Goal: Transaction & Acquisition: Purchase product/service

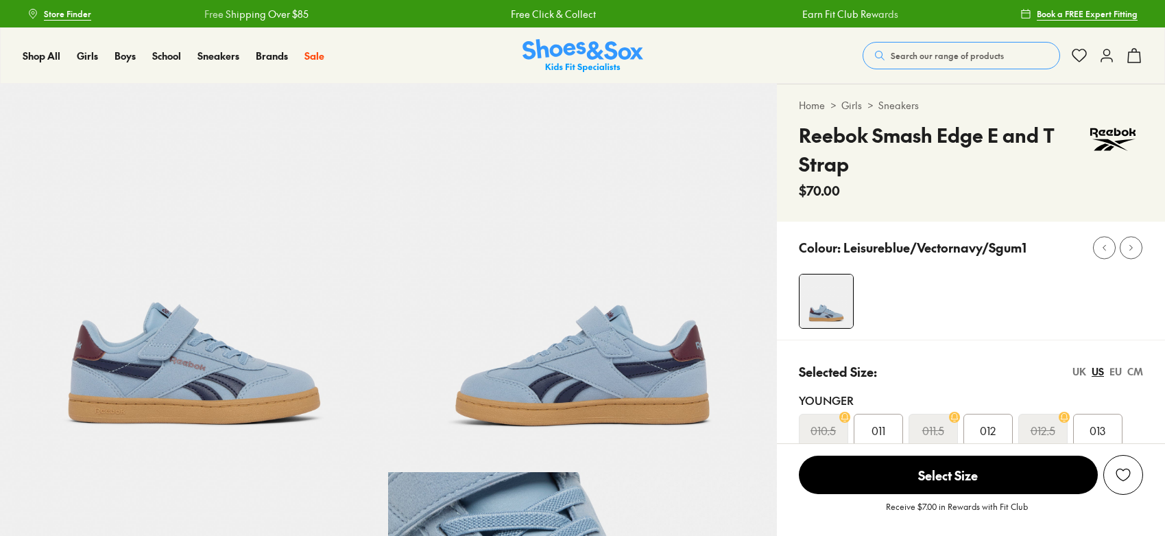
select select "*"
click at [562, 55] on img at bounding box center [583, 56] width 121 height 34
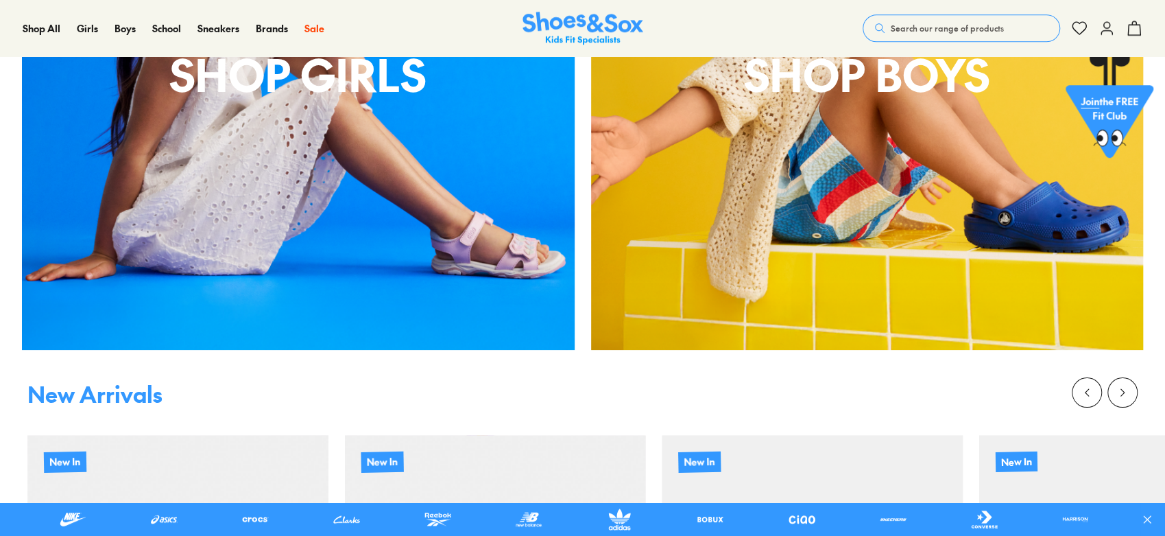
drag, startPoint x: 1167, startPoint y: 29, endPoint x: 1141, endPoint y: 60, distance: 40.5
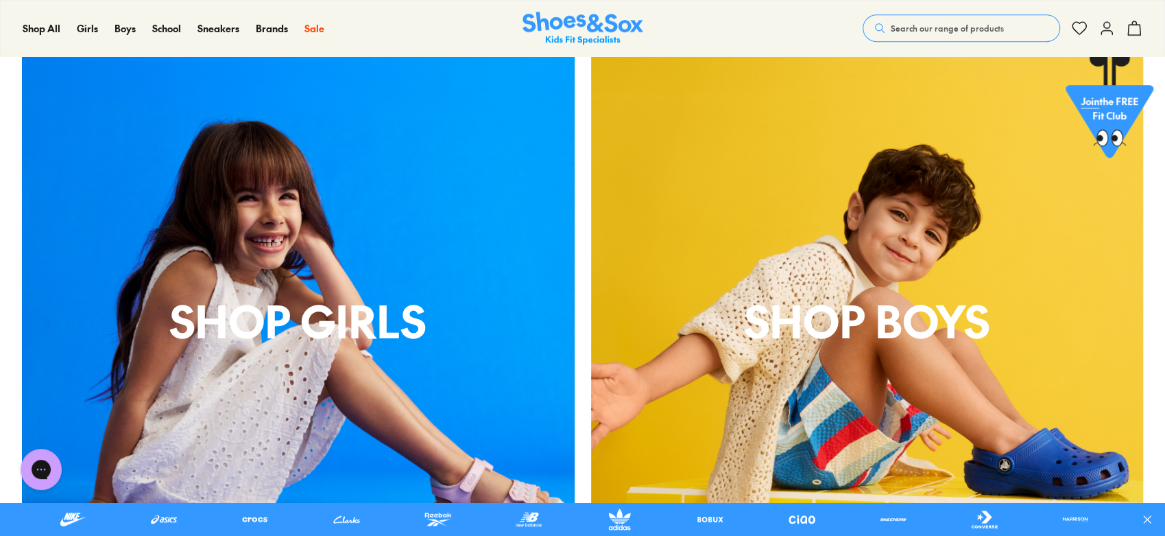
scroll to position [561, 0]
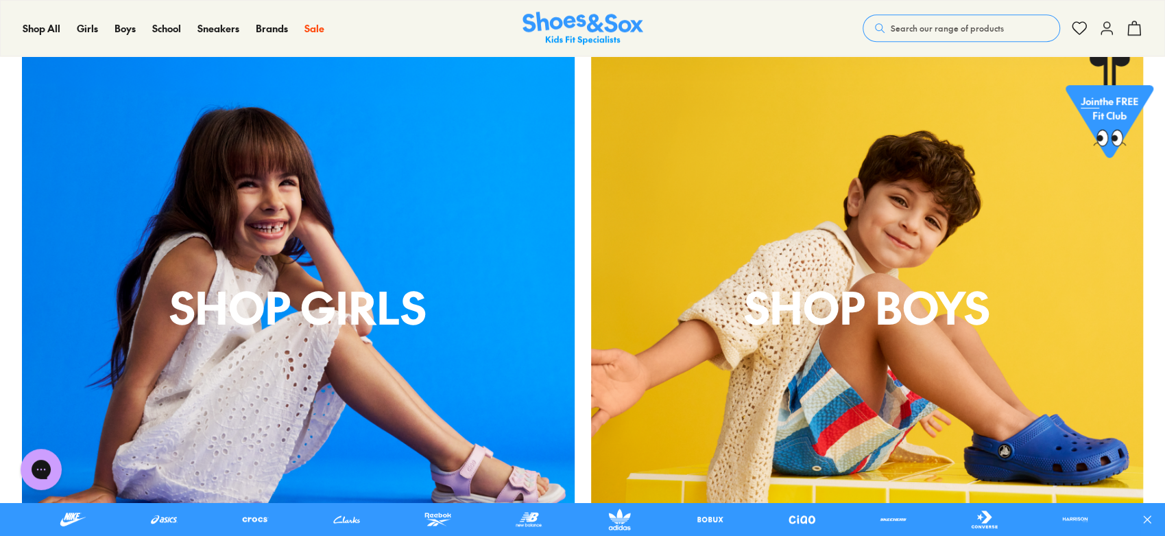
click at [411, 270] on div "Shop Girls" at bounding box center [298, 306] width 553 height 553
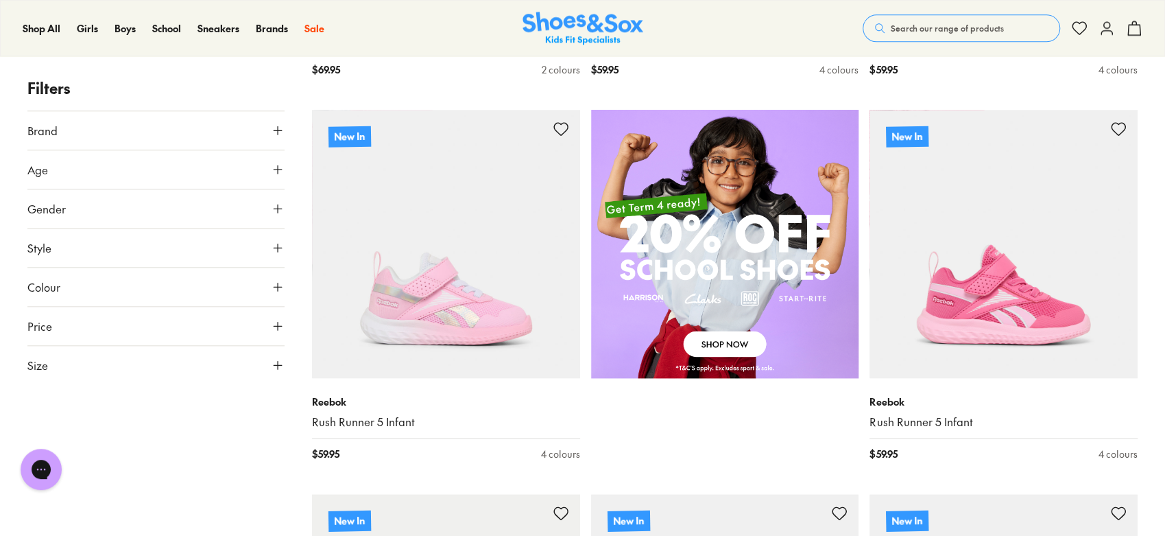
drag, startPoint x: 1166, startPoint y: 103, endPoint x: 1166, endPoint y: 94, distance: 8.9
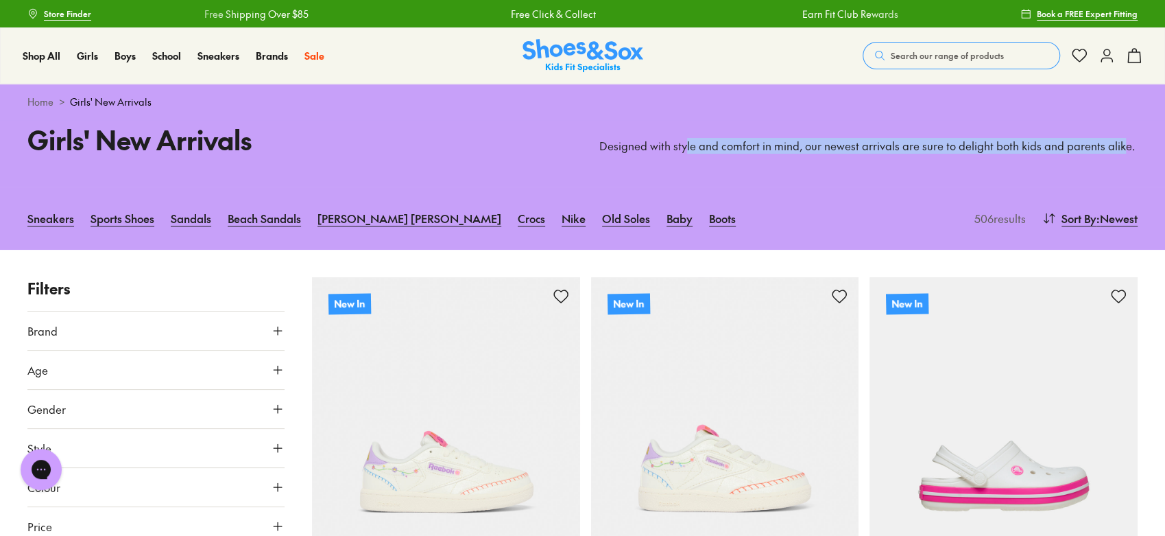
drag, startPoint x: 684, startPoint y: 139, endPoint x: 1115, endPoint y: 143, distance: 431.4
click at [1115, 143] on p "Designed with style and comfort in mind, our newest arrivals are sure to deligh…" at bounding box center [868, 146] width 539 height 15
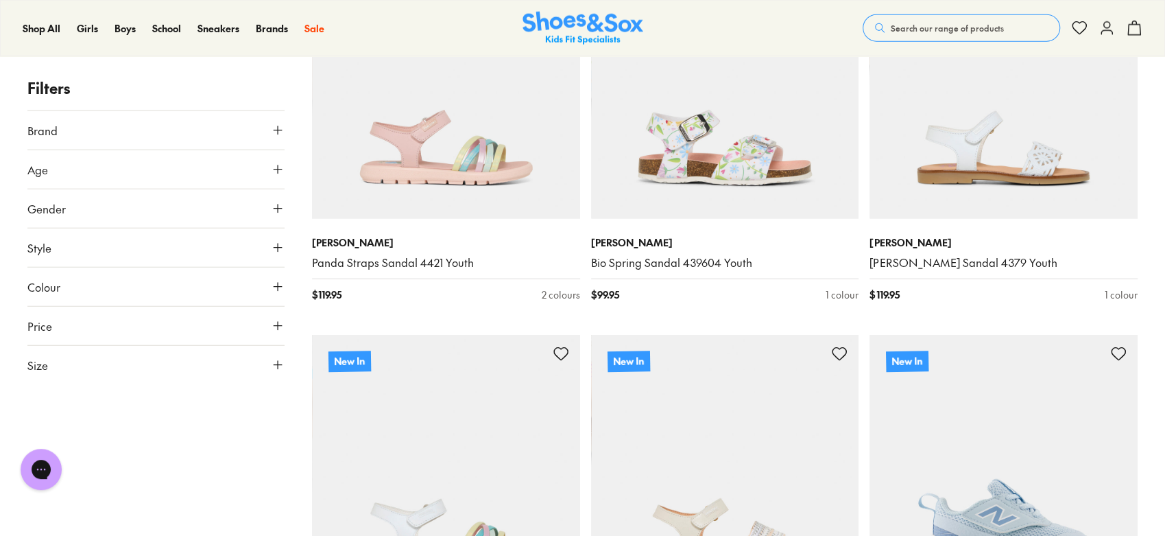
scroll to position [2271, 0]
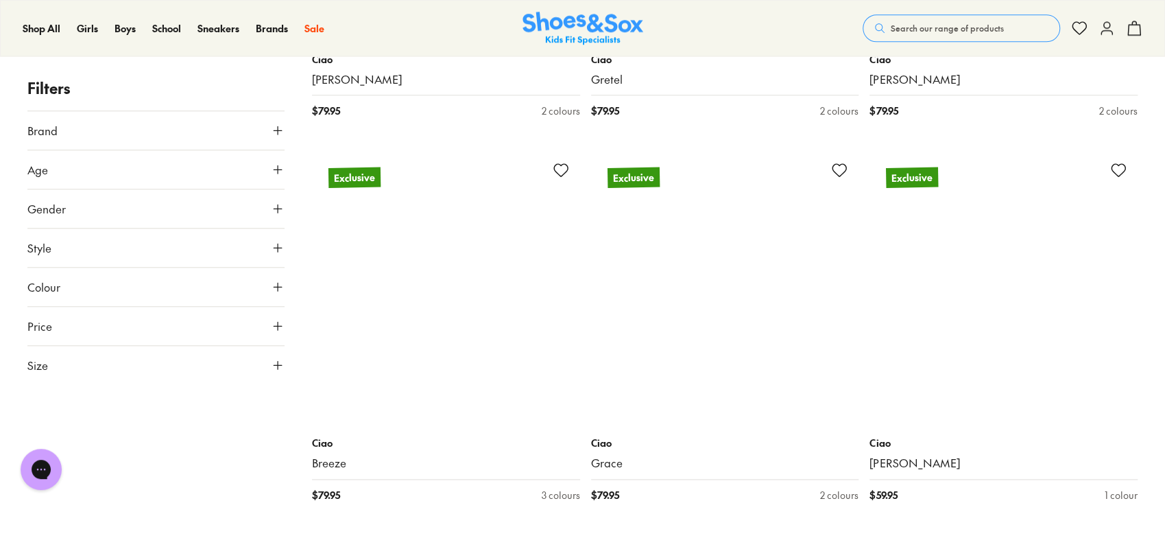
scroll to position [7818, 0]
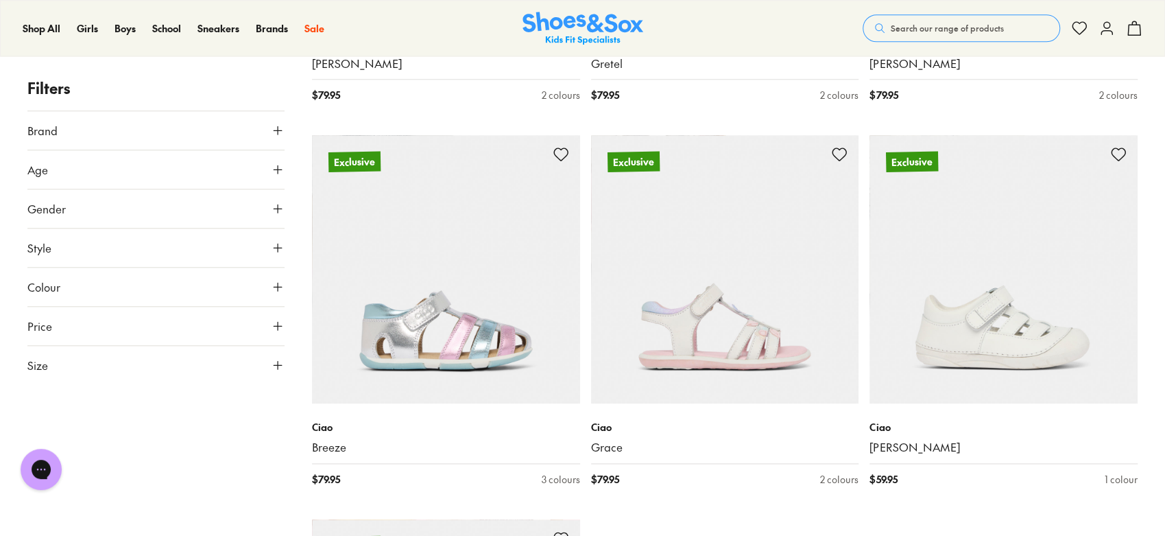
click at [587, 12] on img at bounding box center [583, 29] width 121 height 34
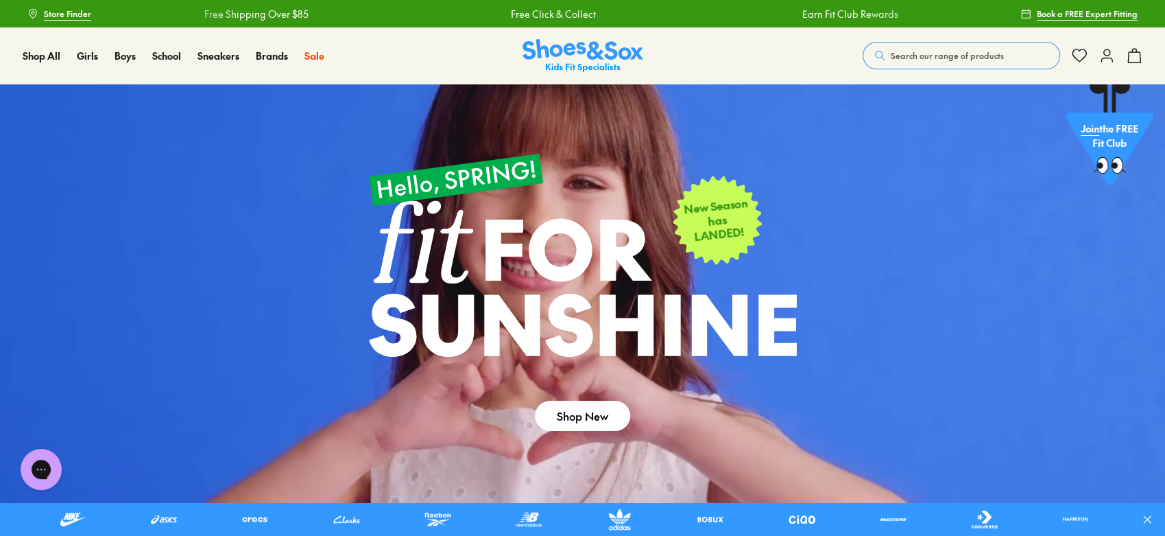
click at [946, 53] on span "Search our range of products" at bounding box center [947, 55] width 113 height 12
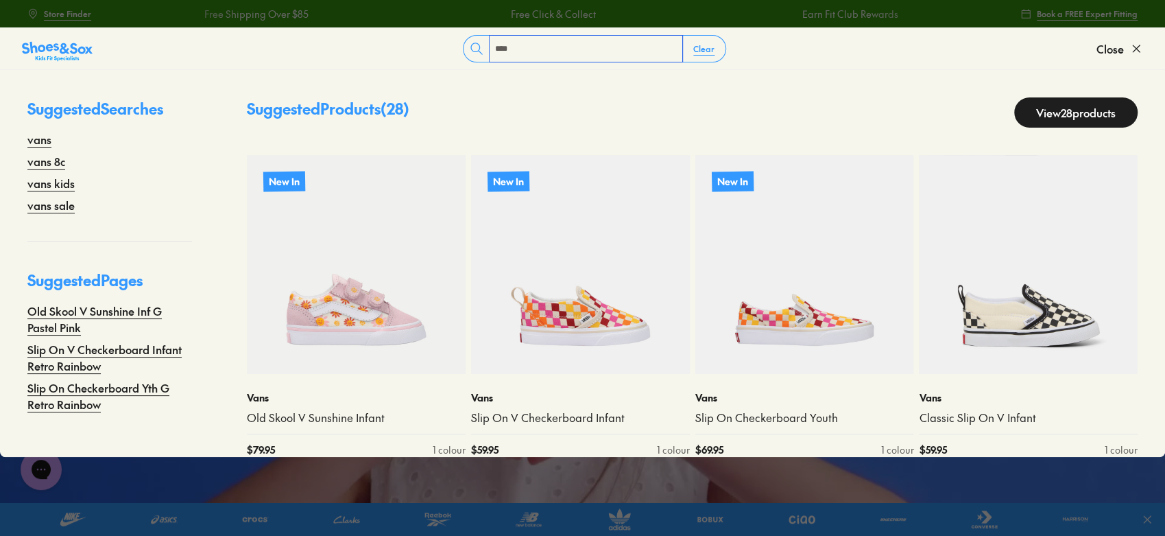
type input "**********"
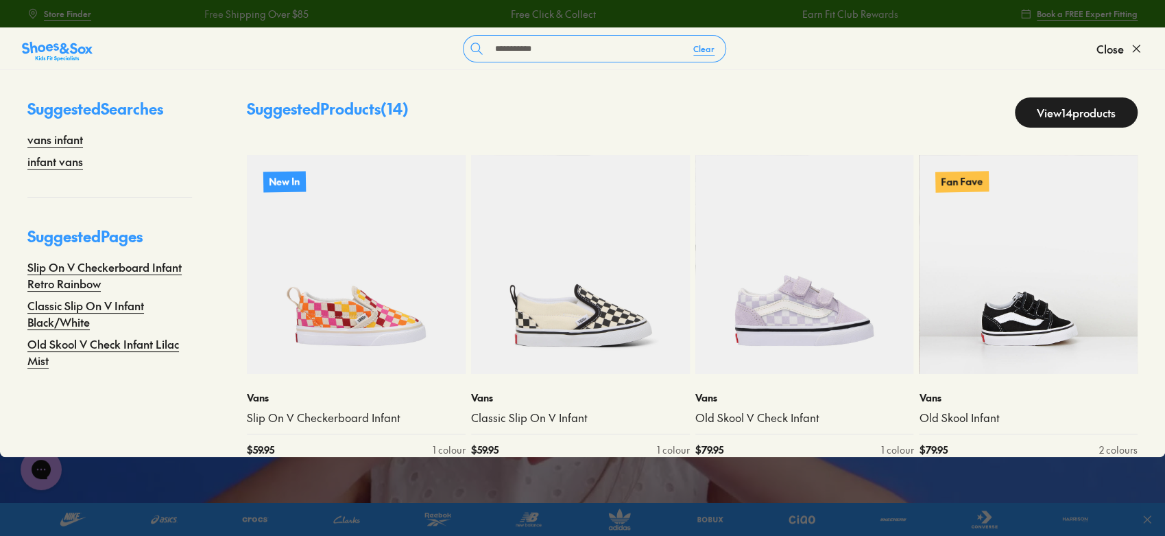
click at [1077, 117] on link "View 14 products" at bounding box center [1076, 112] width 123 height 30
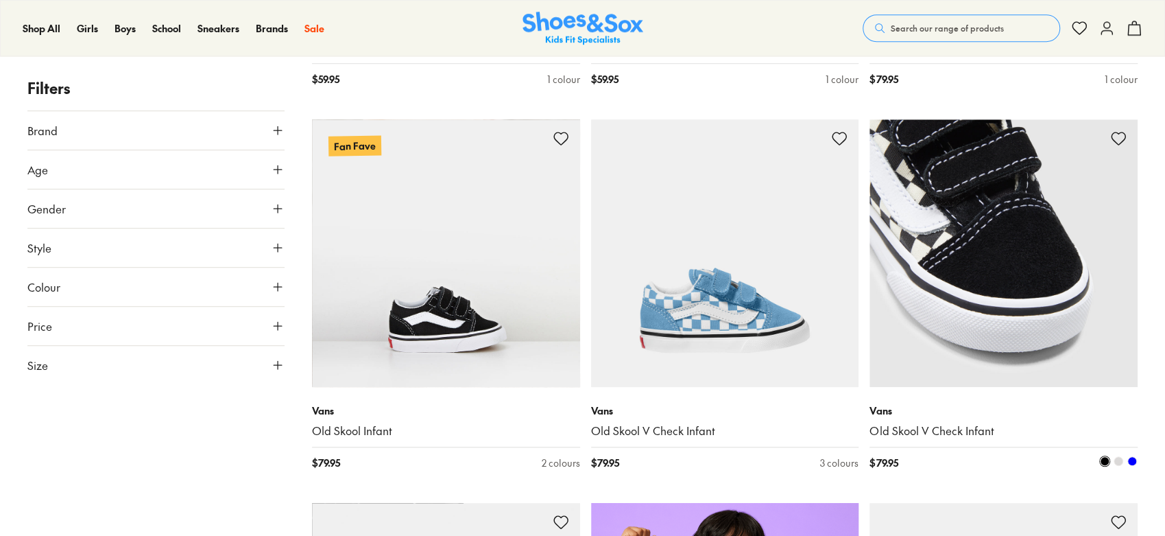
click at [1047, 275] on img at bounding box center [1004, 253] width 268 height 268
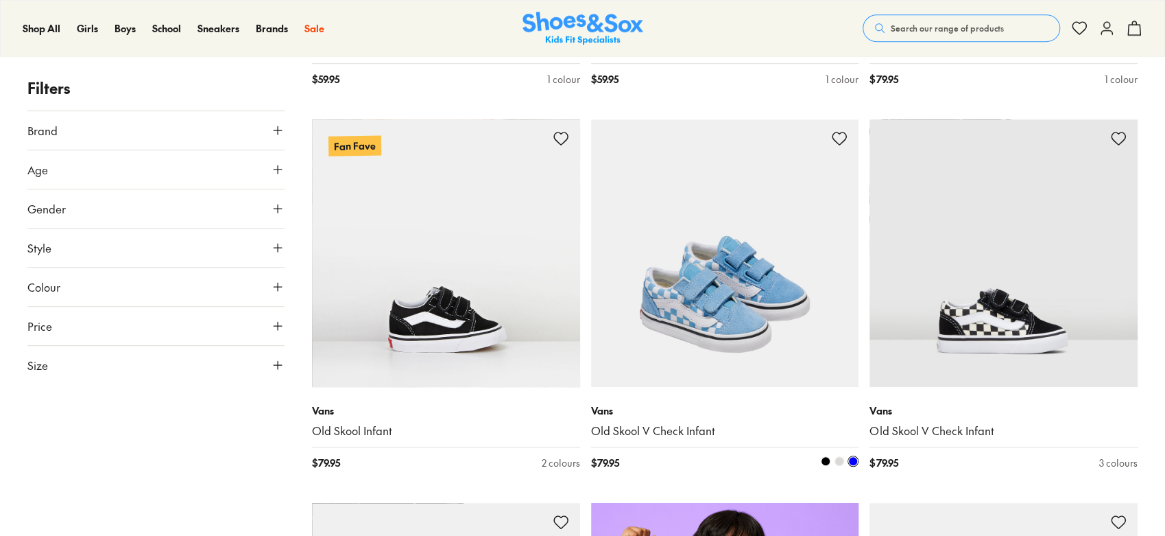
click at [757, 331] on img at bounding box center [725, 253] width 268 height 268
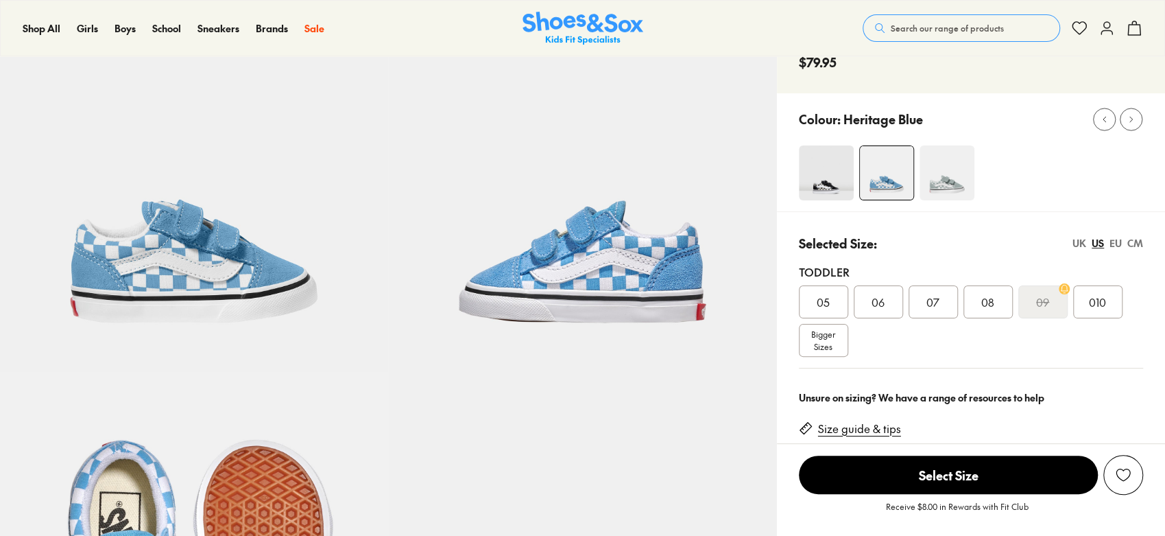
click at [820, 302] on span "05" at bounding box center [823, 302] width 13 height 16
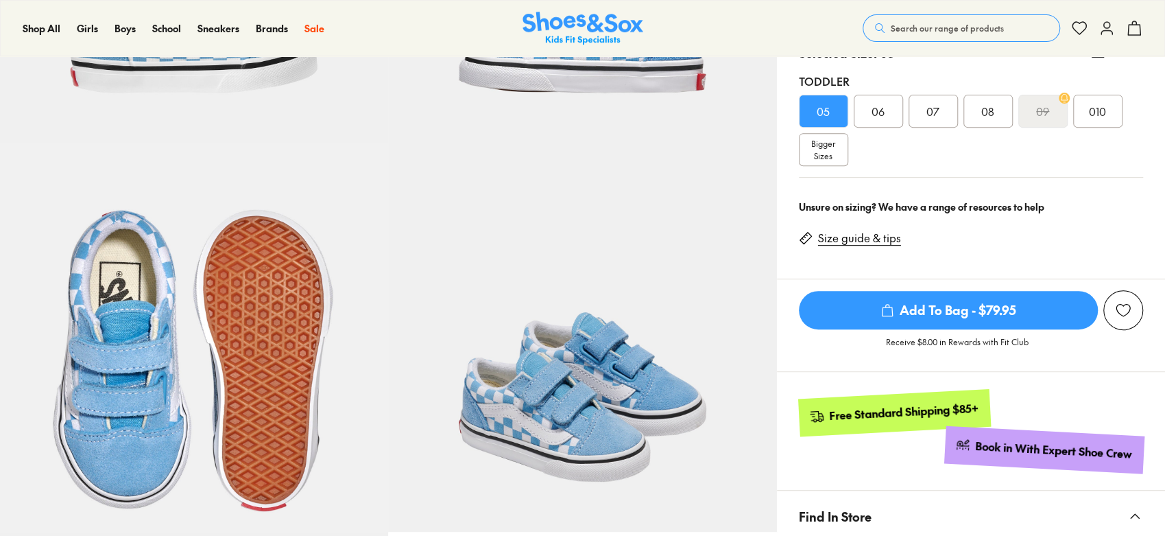
select select "*"
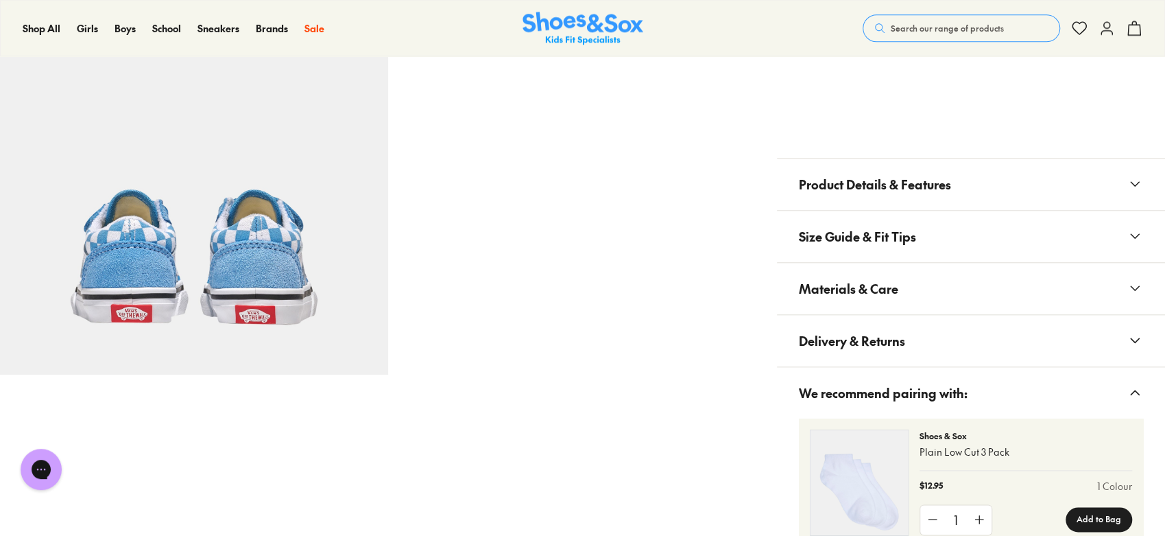
scroll to position [877, 0]
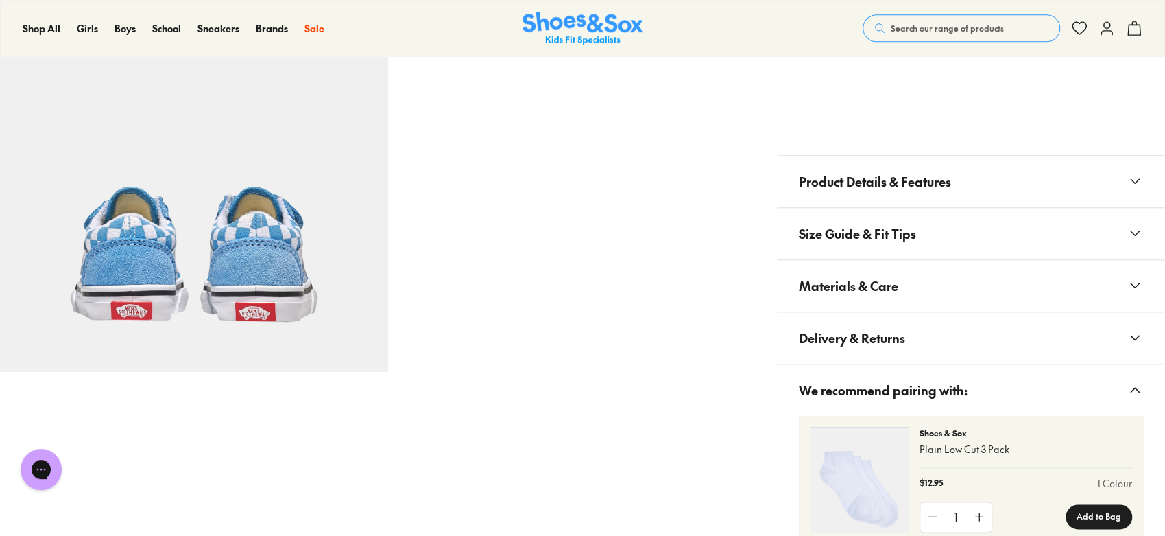
click at [925, 346] on button "Delivery & Returns" at bounding box center [971, 337] width 388 height 51
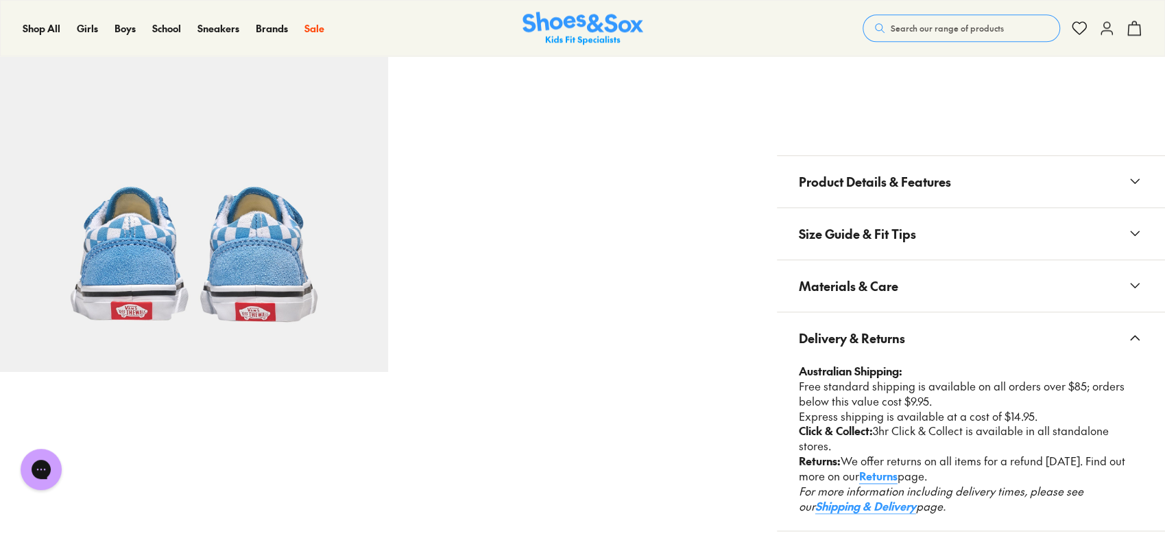
click at [944, 339] on button "Delivery & Returns" at bounding box center [971, 337] width 388 height 51
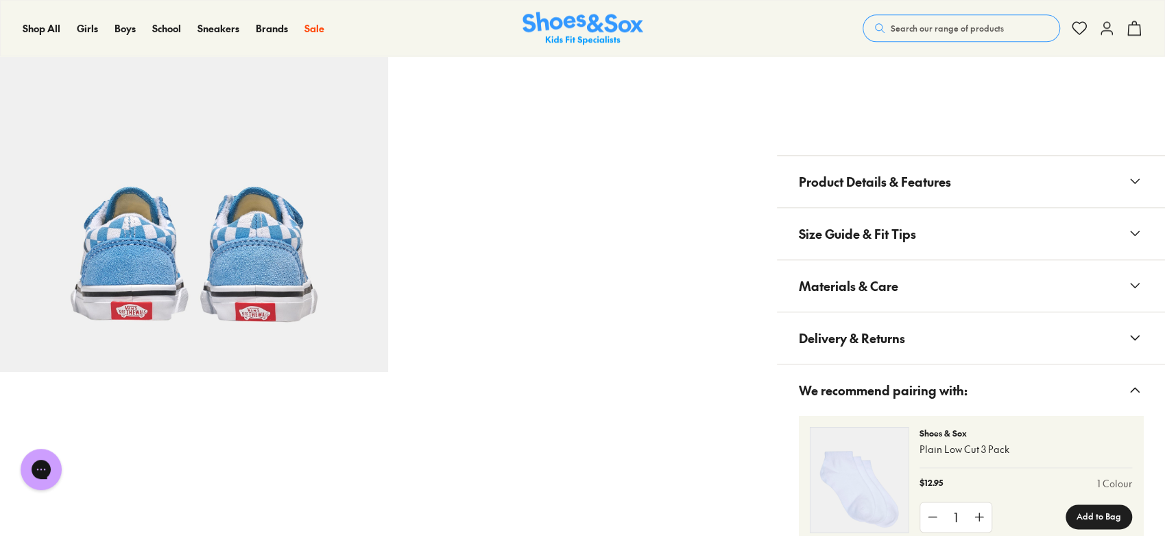
click at [938, 295] on button "Materials & Care" at bounding box center [971, 285] width 388 height 51
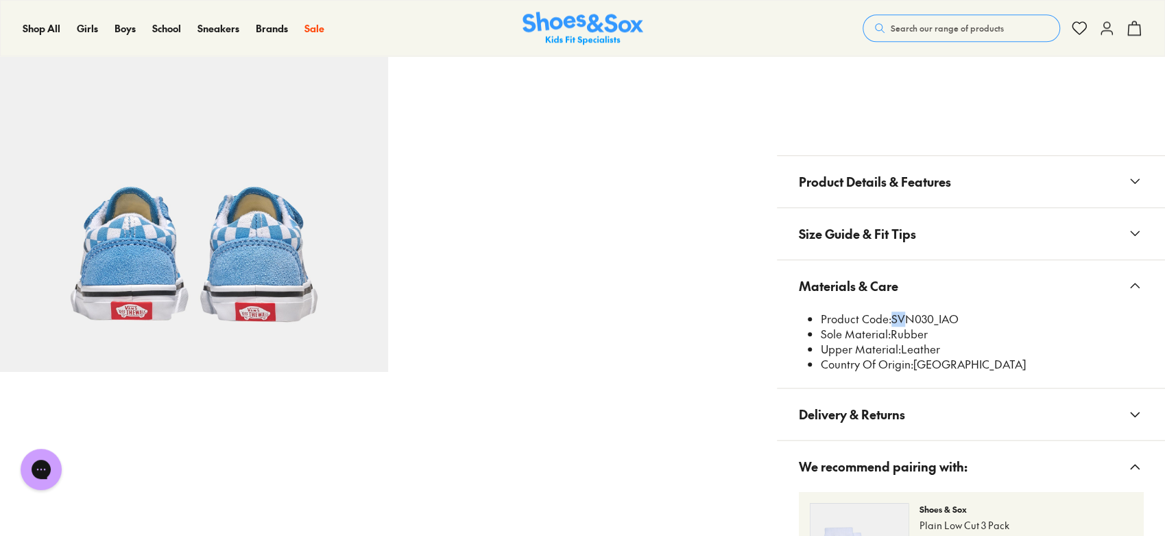
drag, startPoint x: 891, startPoint y: 314, endPoint x: 900, endPoint y: 315, distance: 8.9
click at [900, 315] on li "Product Code: SVN030_IAO" at bounding box center [982, 318] width 322 height 15
click at [899, 317] on li "Product Code: SVN030_IAO" at bounding box center [982, 318] width 322 height 15
drag, startPoint x: 894, startPoint y: 314, endPoint x: 934, endPoint y: 318, distance: 40.7
click at [934, 318] on li "Product Code: SVN030_IAO" at bounding box center [982, 318] width 322 height 15
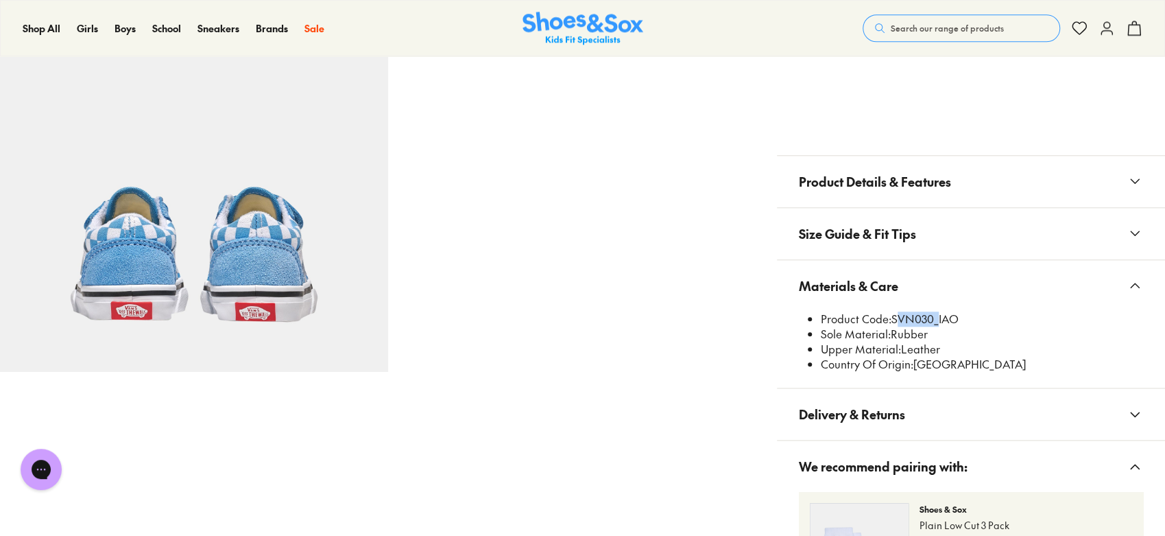
copy li "SVN030"
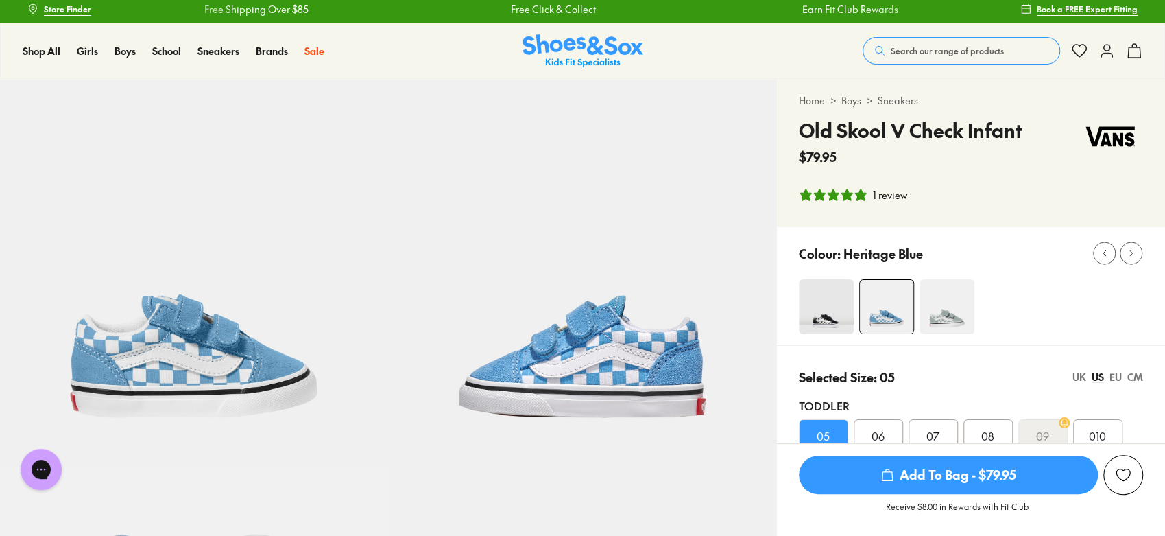
scroll to position [0, 0]
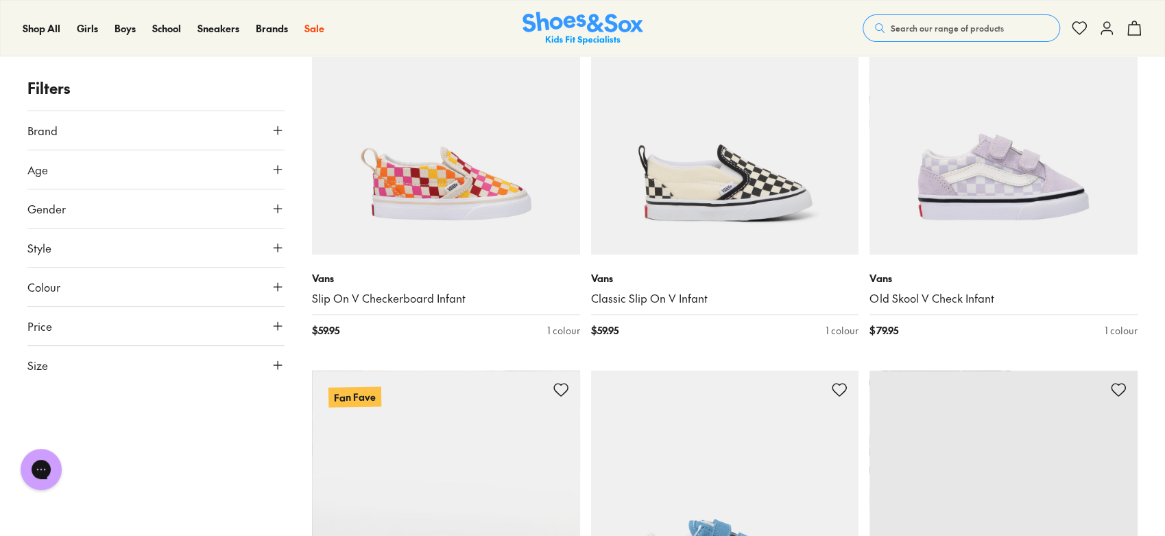
scroll to position [188, 0]
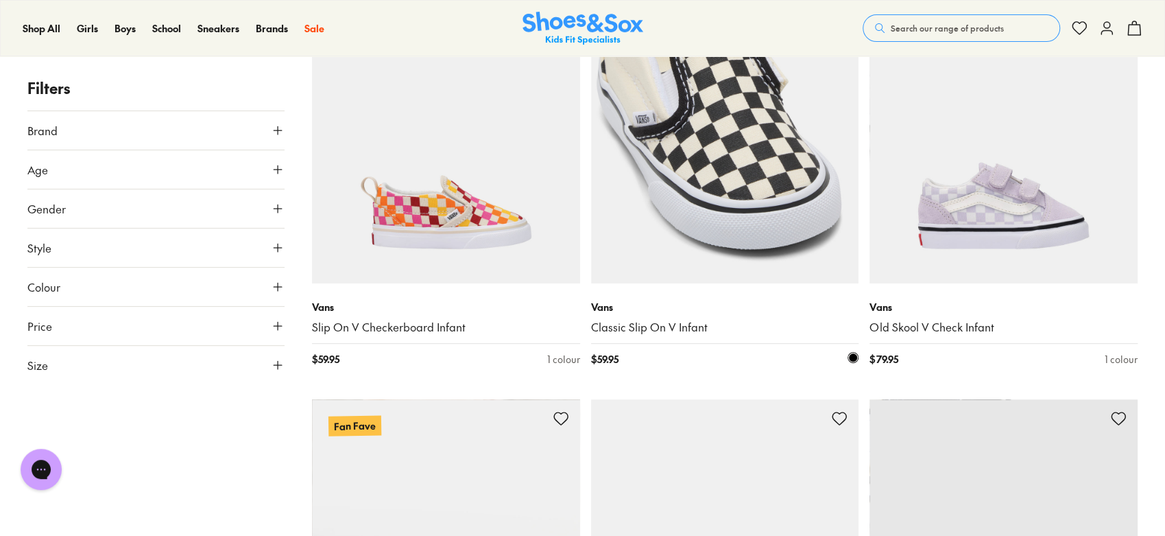
click at [769, 198] on img at bounding box center [725, 149] width 268 height 268
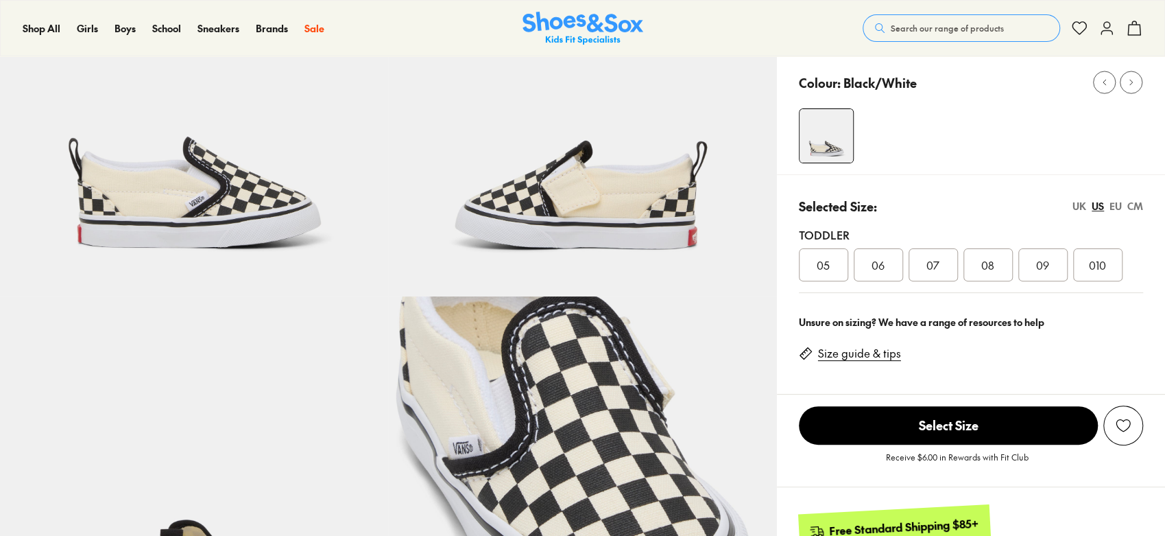
select select "*"
click at [1079, 205] on div "UK" at bounding box center [1080, 206] width 14 height 14
click at [1098, 206] on div "US" at bounding box center [1098, 206] width 12 height 14
